Goal: Task Accomplishment & Management: Complete application form

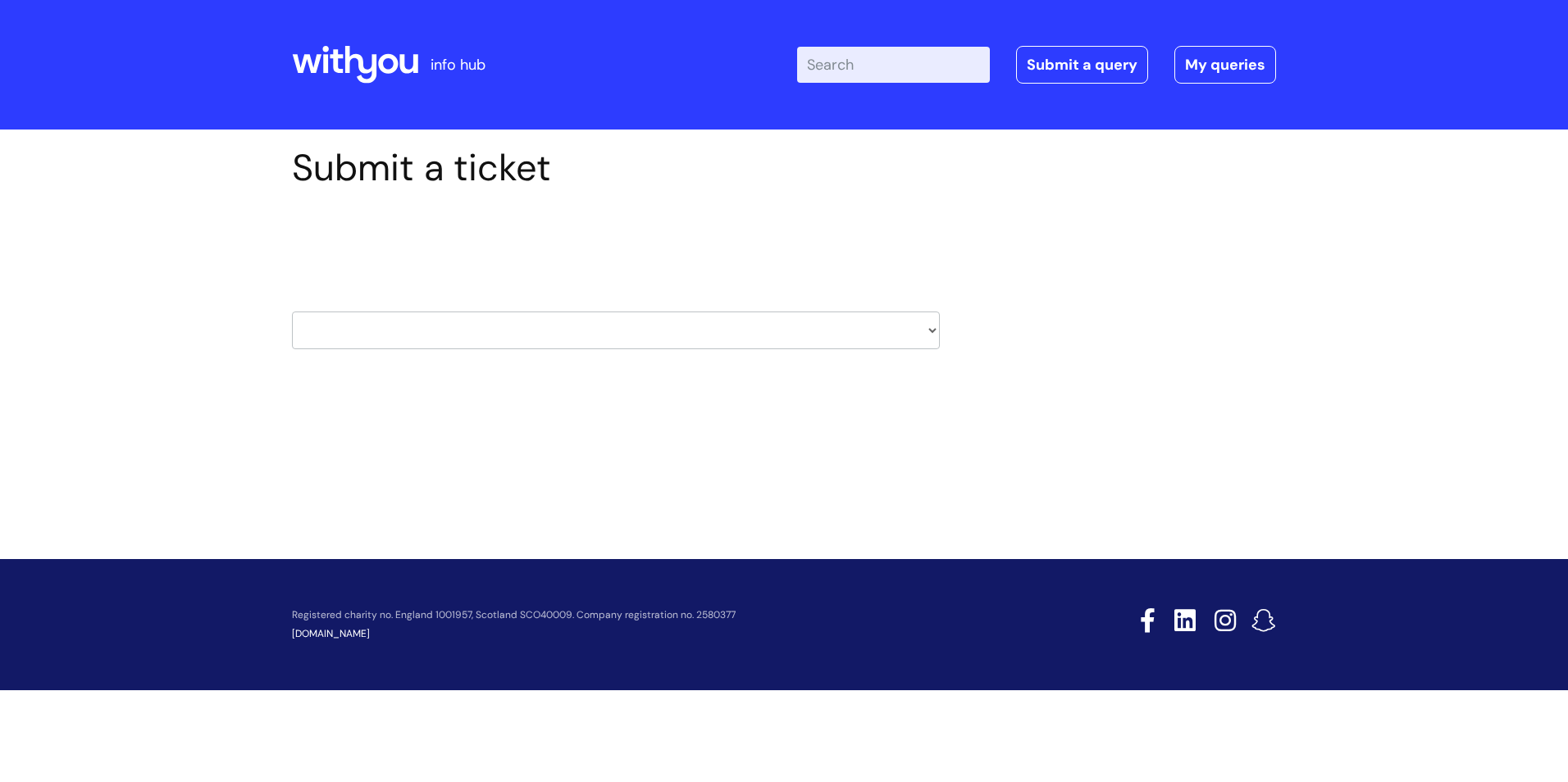
click at [326, 337] on select "HR / People IT and Support Clinical Drug Alerts Finance Accounts Data Support T…" at bounding box center [616, 330] width 648 height 37
select select "recruitment"
click at [292, 312] on select "HR / People IT and Support Clinical Drug Alerts Finance Accounts Data Support T…" at bounding box center [616, 330] width 648 height 37
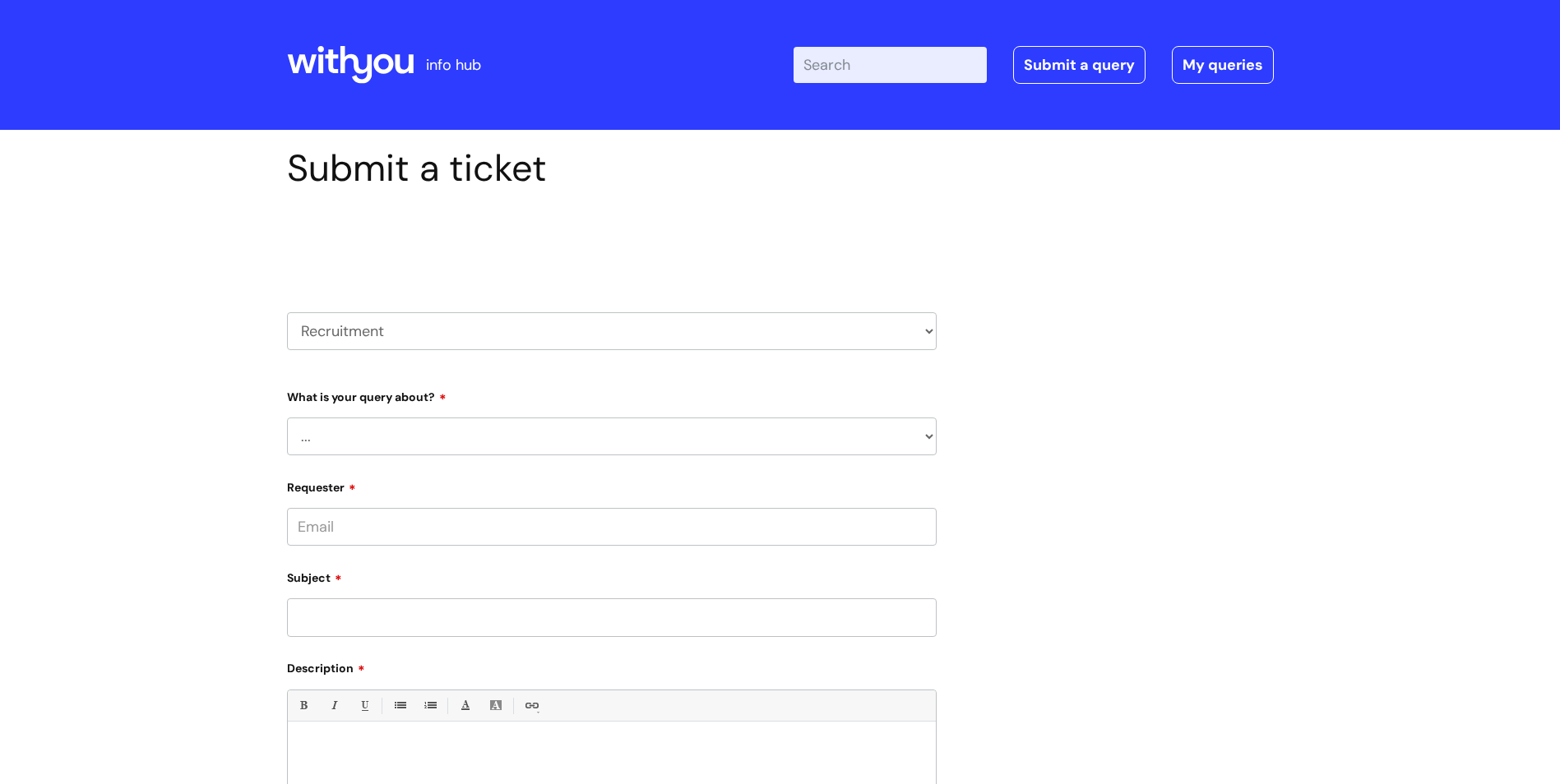
click at [926, 431] on select "... Agencies query General recruitment query Interview query Recruitment system…" at bounding box center [612, 437] width 650 height 38
select select "Recruitment update request"
click at [287, 418] on select "... Agencies query General recruitment query Interview query Recruitment system…" at bounding box center [612, 437] width 650 height 38
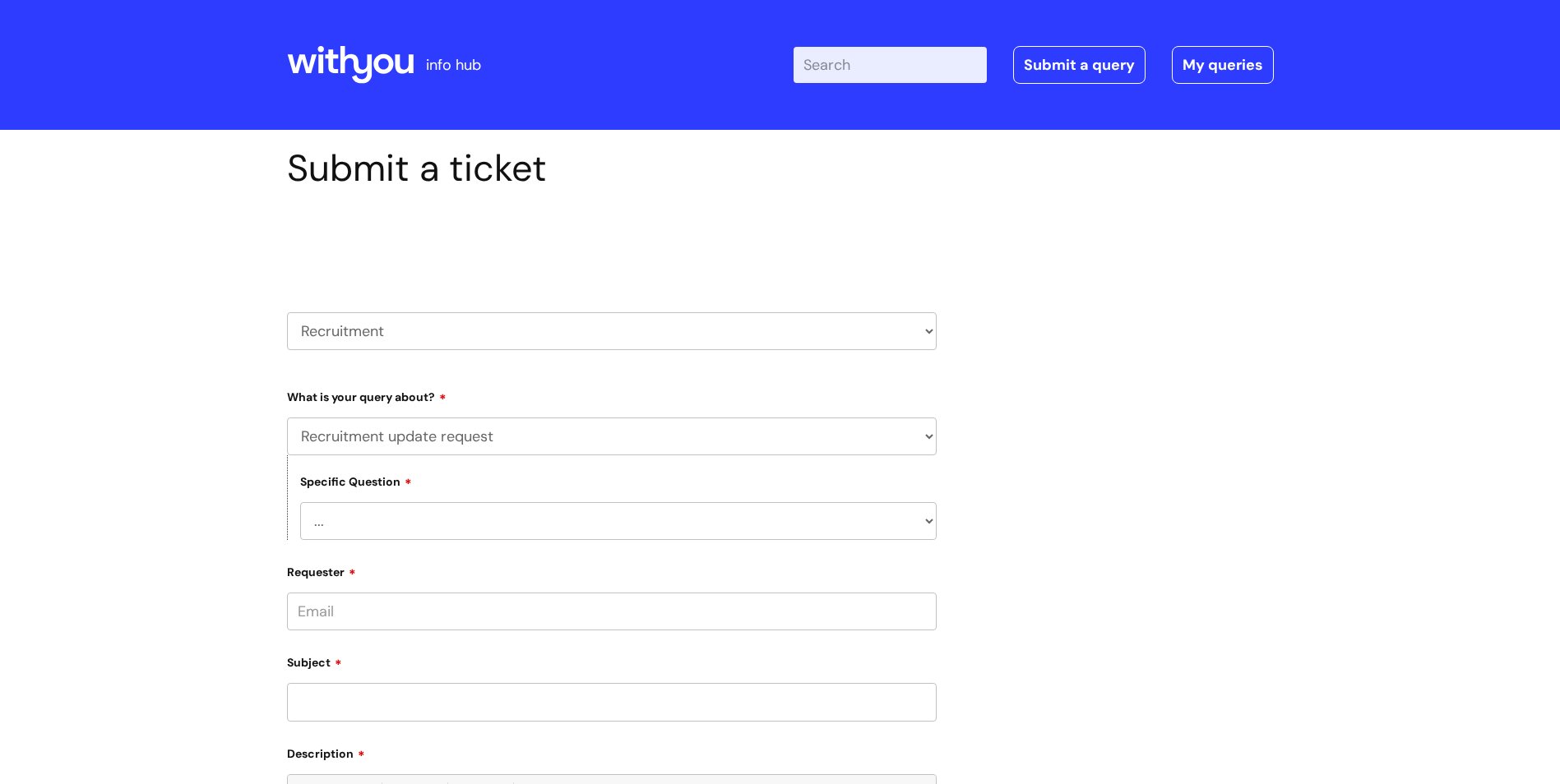
click at [502, 522] on select "... Adverts Onboarding" at bounding box center [618, 521] width 636 height 38
click at [482, 643] on form "Type Of Request ... Accounts (Finance) Alerts! (For clinical team) Data Protect…" at bounding box center [612, 720] width 650 height 676
click at [482, 608] on input "Requester" at bounding box center [612, 611] width 650 height 38
type input "[PERSON_NAME][EMAIL_ADDRESS][PERSON_NAME][DOMAIN_NAME]"
click at [395, 672] on input "text" at bounding box center [612, 676] width 650 height 38
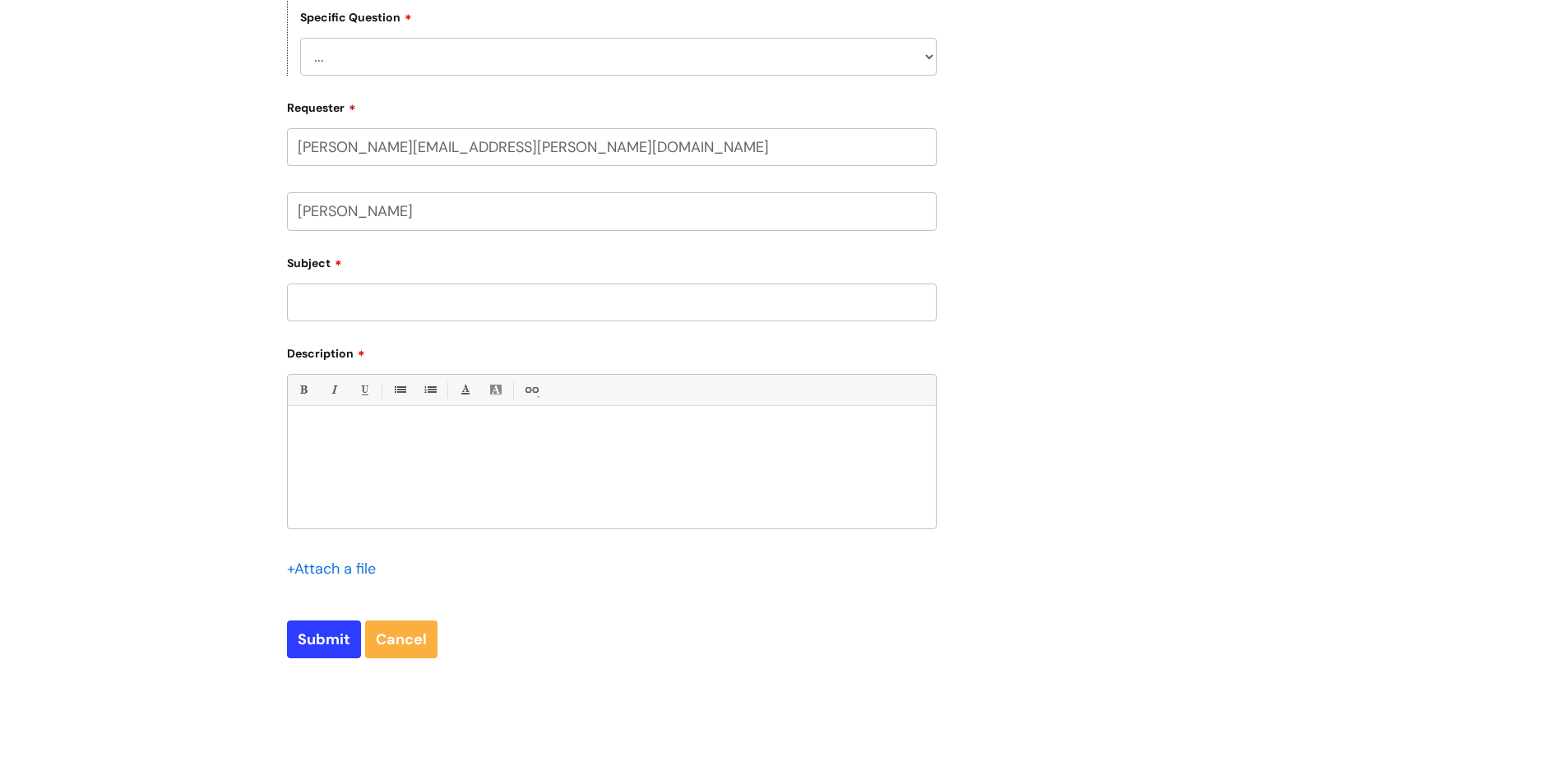
scroll to position [493, 0]
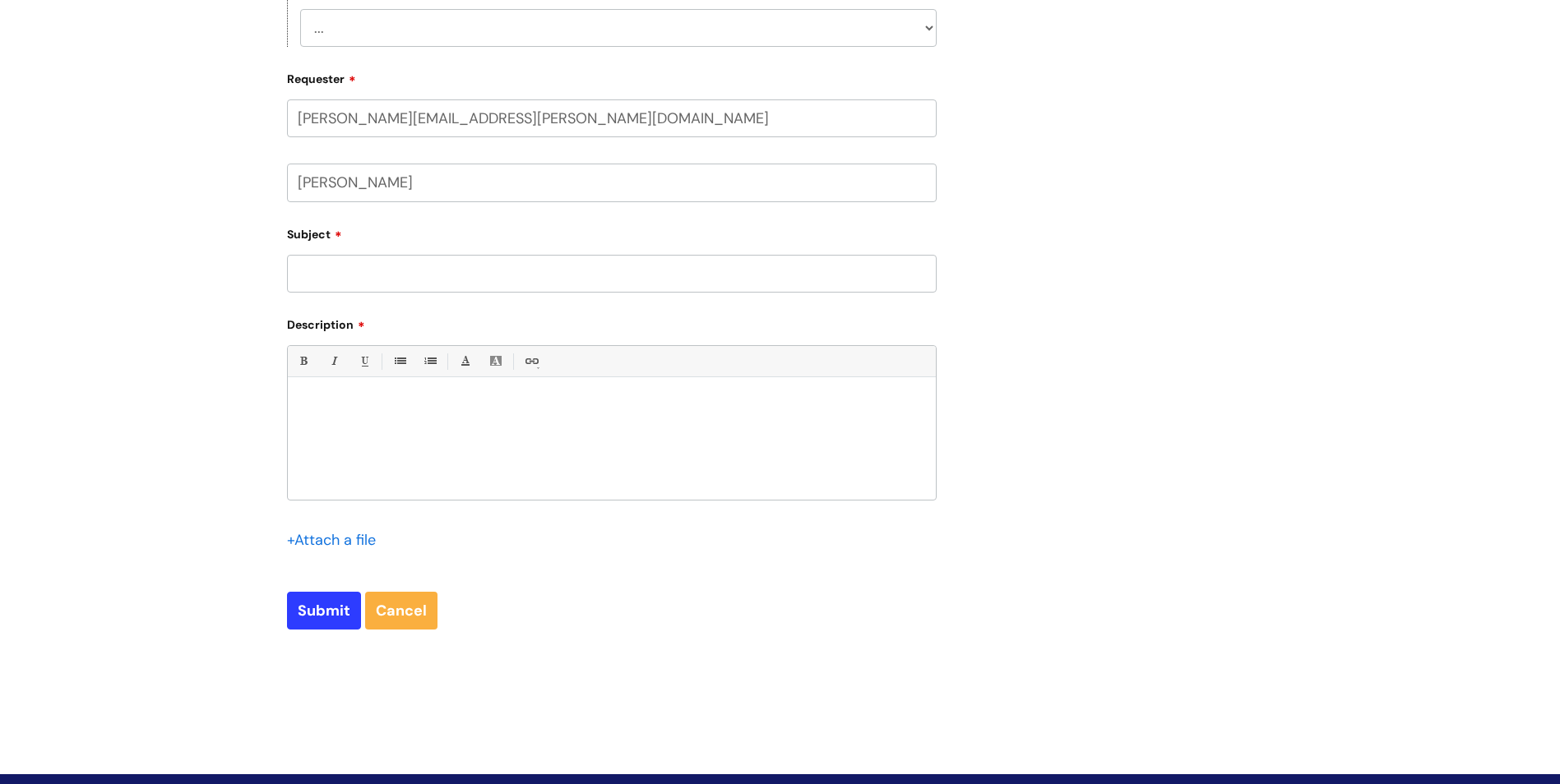
click at [328, 285] on input "Subject" at bounding box center [612, 274] width 650 height 38
click at [392, 187] on input "[PERSON_NAME]" at bounding box center [612, 183] width 650 height 38
type input "[PERSON_NAME]"
click at [355, 278] on input "Subject" at bounding box center [612, 274] width 650 height 38
click at [398, 609] on link "Cancel" at bounding box center [401, 610] width 72 height 38
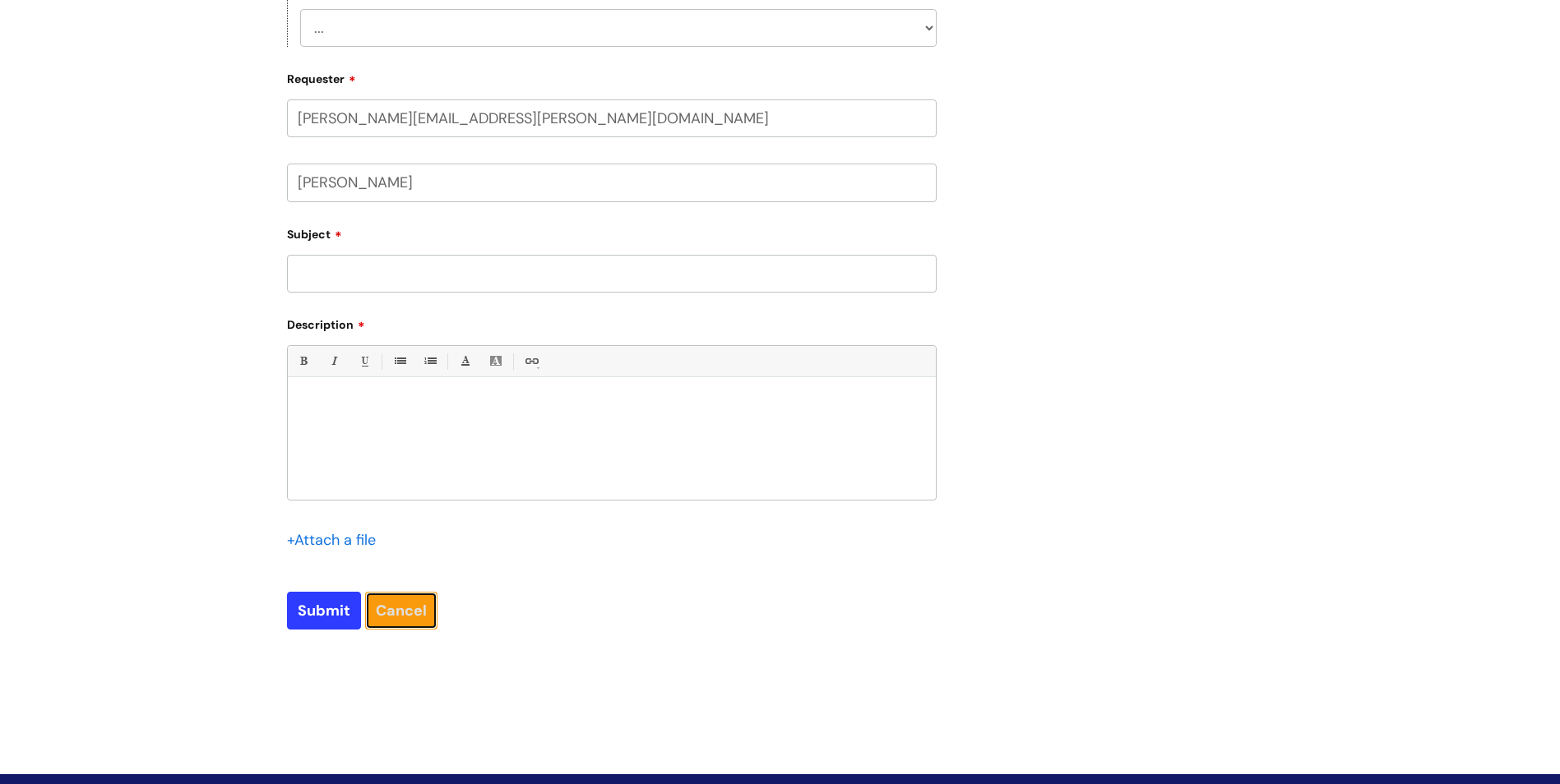
click at [409, 610] on link "Cancel" at bounding box center [401, 610] width 72 height 38
